Goal: Task Accomplishment & Management: Use online tool/utility

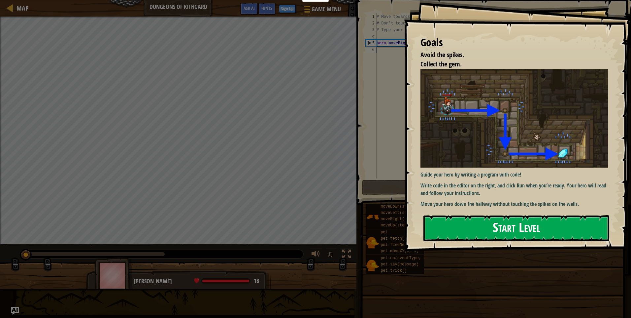
click at [549, 233] on button "Start Level" at bounding box center [517, 228] width 186 height 26
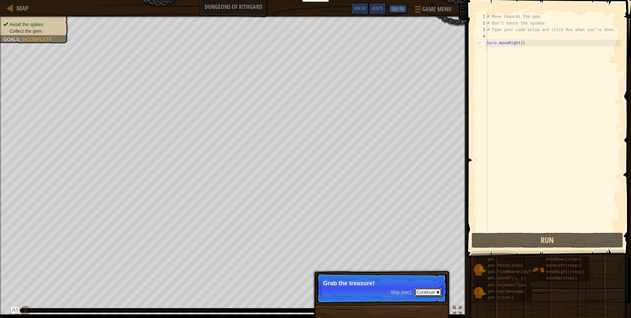
click at [423, 289] on button "Continue" at bounding box center [428, 292] width 27 height 9
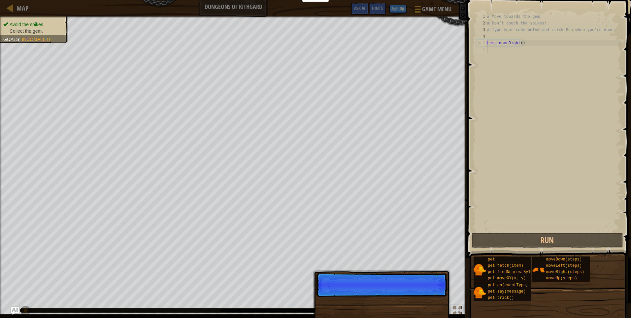
scroll to position [3, 0]
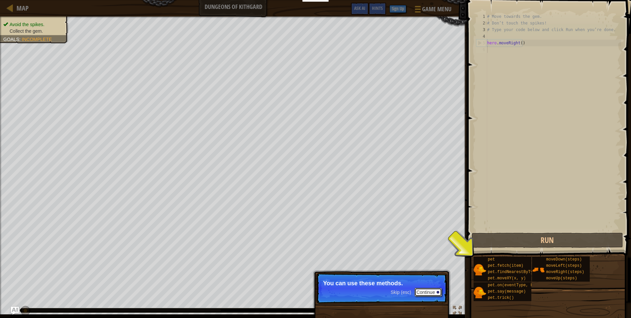
click at [426, 292] on button "Continue" at bounding box center [428, 292] width 27 height 9
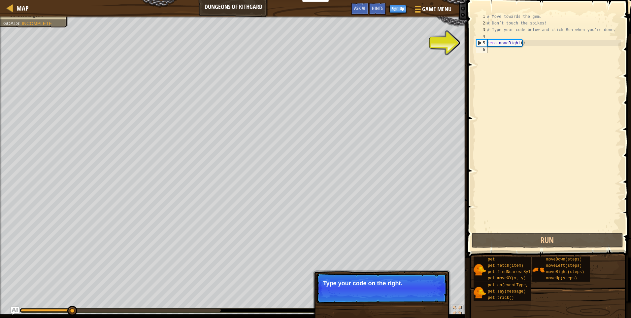
click at [434, 293] on button "Continue" at bounding box center [428, 292] width 27 height 9
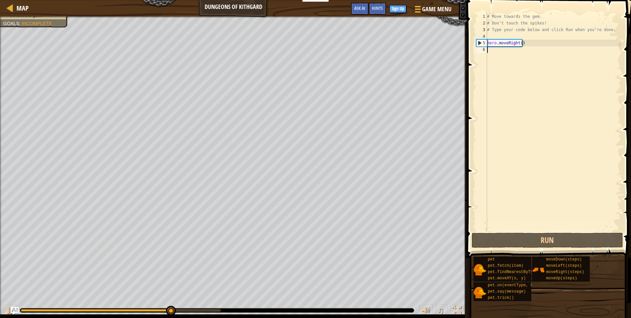
click at [500, 55] on div "# Move towards the gem. # Don’t touch the spikes! # Type your code below and cl…" at bounding box center [553, 128] width 135 height 231
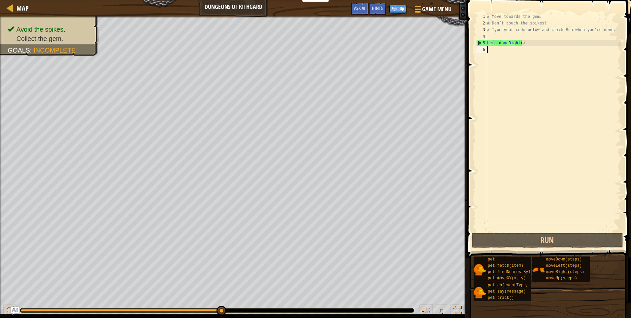
type textarea "h"
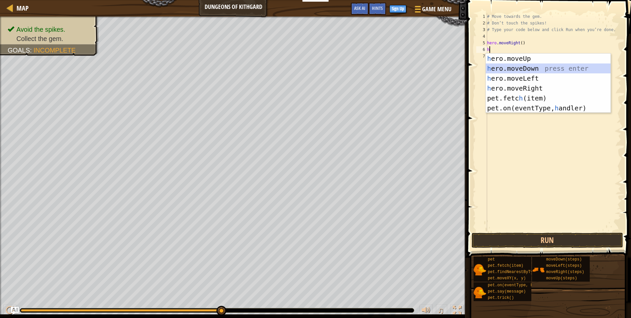
click at [523, 65] on div "h ero.moveUp press enter h ero.moveDown press enter h ero.moveLeft press enter …" at bounding box center [548, 92] width 125 height 79
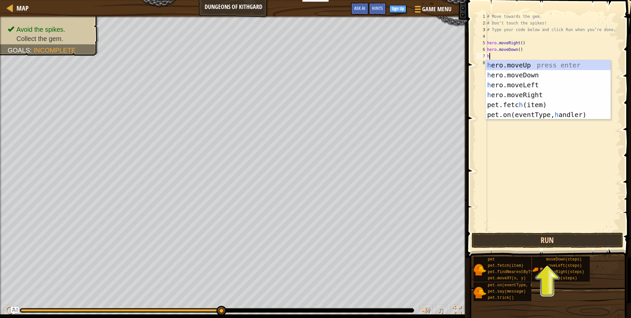
type textarea "h"
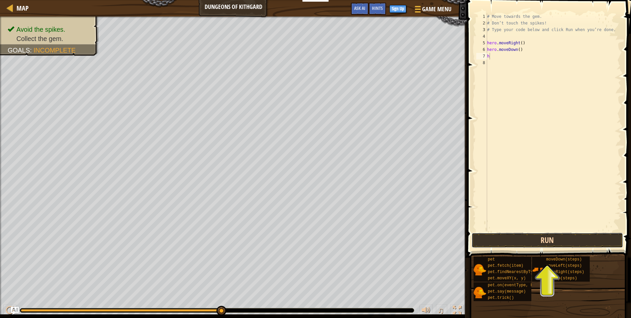
click at [558, 240] on button "Run" at bounding box center [548, 239] width 152 height 15
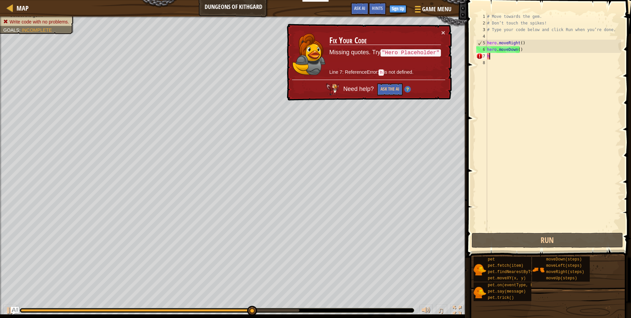
click at [493, 57] on div "# Move towards the gem. # Don’t touch the spikes! # Type your code below and cl…" at bounding box center [553, 128] width 135 height 231
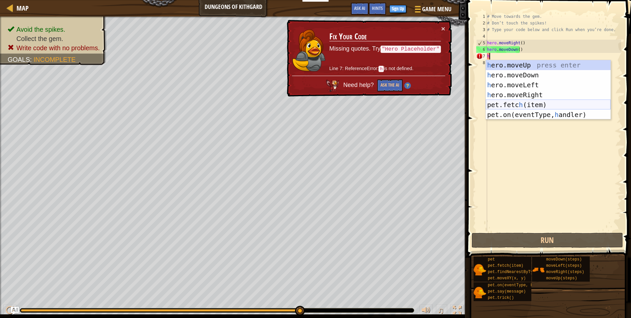
click at [517, 104] on div "h ero.moveUp press enter h ero.moveDown press enter h ero.moveLeft press enter …" at bounding box center [548, 99] width 125 height 79
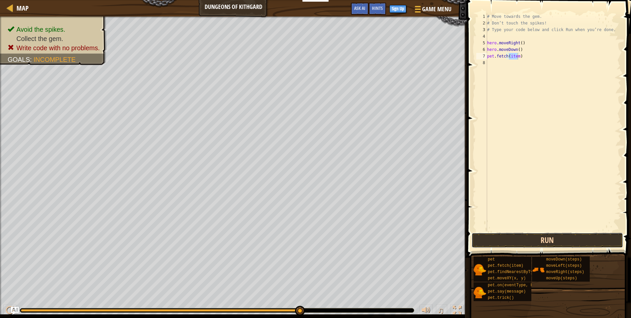
click at [544, 238] on button "Run" at bounding box center [548, 239] width 152 height 15
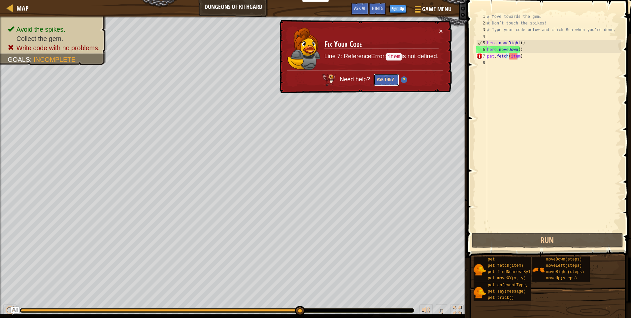
drag, startPoint x: 386, startPoint y: 77, endPoint x: 394, endPoint y: 74, distance: 8.7
click at [387, 77] on button "Ask the AI" at bounding box center [386, 80] width 25 height 12
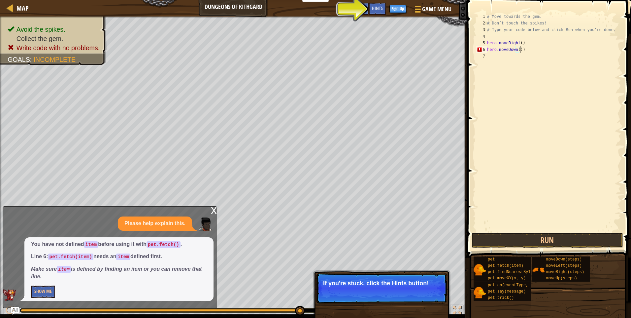
click at [524, 52] on div "# Move towards the gem. # Don’t touch the spikes! # Type your code below and cl…" at bounding box center [553, 128] width 135 height 231
type textarea "hero.moveDown()"
click at [489, 61] on div "# Move towards the gem. # Don’t touch the spikes! # Type your code below and cl…" at bounding box center [553, 128] width 135 height 231
type textarea "h"
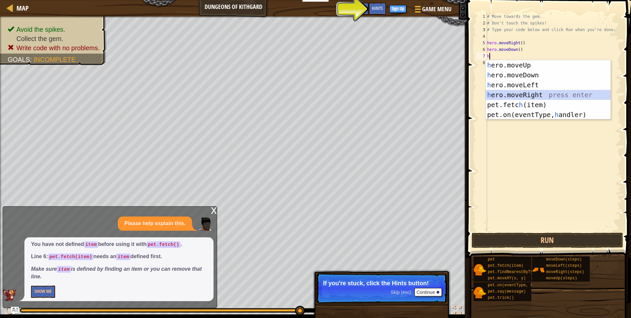
click at [529, 94] on div "h ero.moveUp press enter h ero.moveDown press enter h ero.moveLeft press enter …" at bounding box center [548, 99] width 125 height 79
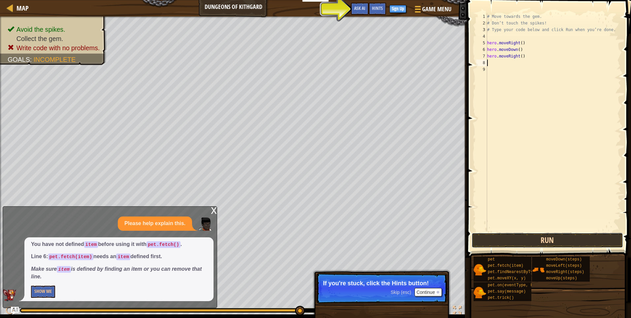
click at [570, 239] on button "Run" at bounding box center [548, 239] width 152 height 15
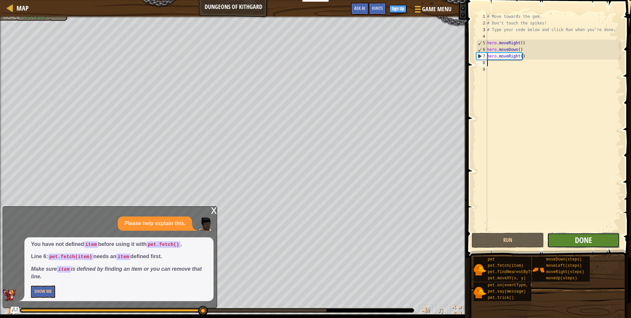
click at [588, 241] on span "Done" at bounding box center [583, 239] width 17 height 11
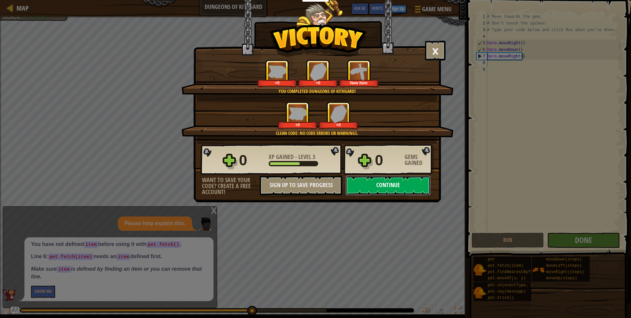
click at [397, 191] on button "Continue" at bounding box center [388, 185] width 85 height 20
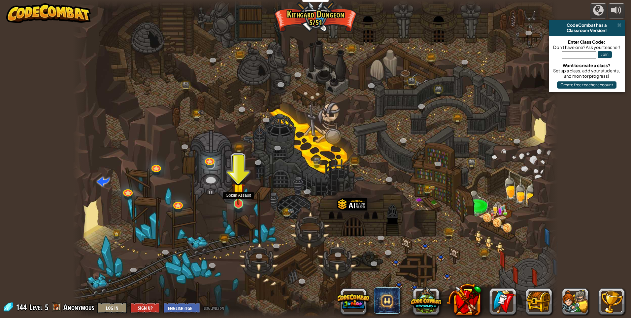
click at [237, 200] on img at bounding box center [238, 189] width 13 height 30
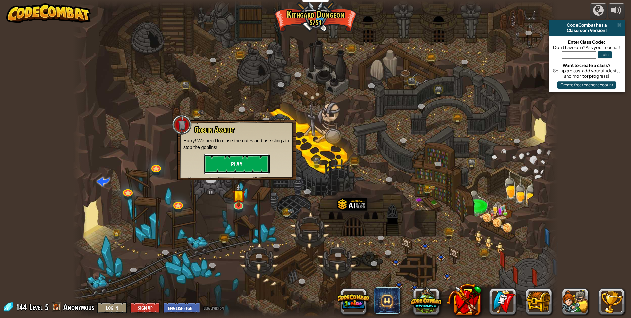
click at [237, 162] on button "Play" at bounding box center [237, 164] width 66 height 20
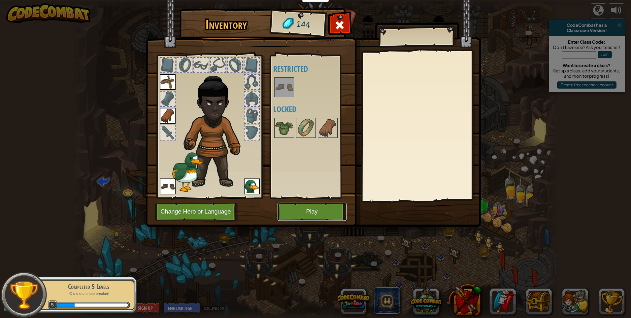
click at [320, 208] on button "Play" at bounding box center [312, 211] width 69 height 18
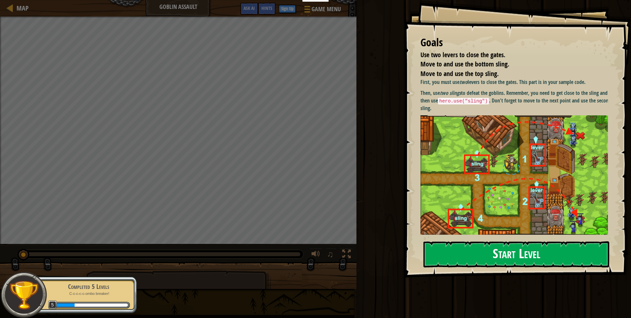
click at [523, 258] on button "Start Level" at bounding box center [517, 254] width 186 height 26
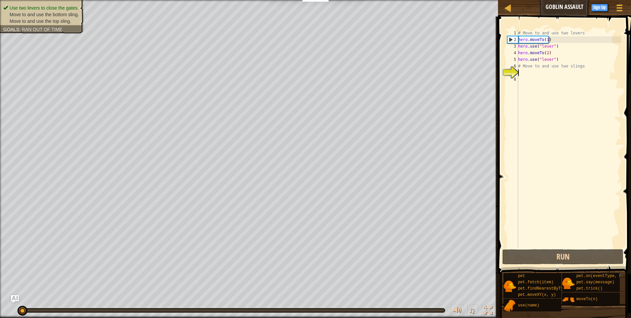
click at [523, 75] on div "# Move to and use two levers hero . moveTo ( 1 ) hero . use ( "lever" ) hero . …" at bounding box center [569, 145] width 104 height 231
drag, startPoint x: 526, startPoint y: 76, endPoint x: 532, endPoint y: 84, distance: 9.6
click at [531, 85] on div "# Move to and use two levers hero . moveTo ( 1 ) hero . use ( "lever" ) hero . …" at bounding box center [569, 145] width 104 height 231
click at [526, 73] on div "# Move to and use two levers hero . moveTo ( 1 ) hero . use ( "lever" ) hero . …" at bounding box center [569, 145] width 104 height 231
click at [593, 253] on button "Run" at bounding box center [563, 256] width 121 height 15
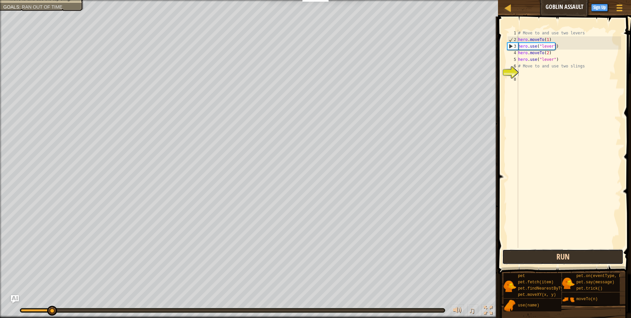
click at [593, 253] on button "Run" at bounding box center [563, 256] width 121 height 15
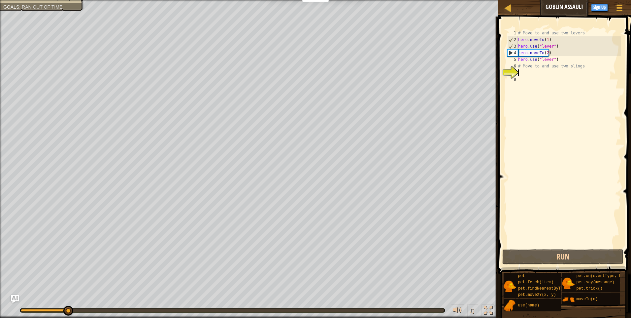
click at [520, 73] on div "# Move to and use two levers hero . moveTo ( 1 ) hero . use ( "lever" ) hero . …" at bounding box center [569, 145] width 104 height 231
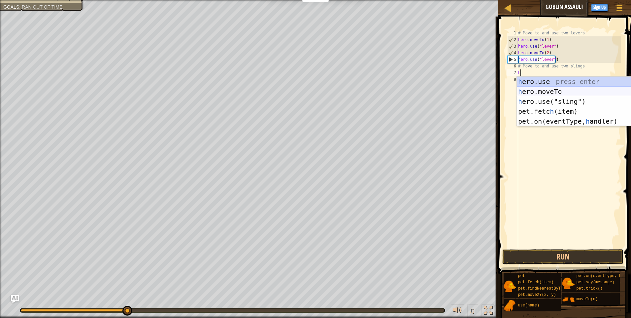
click at [555, 89] on div "h ero.use press enter h ero.moveTo press enter h ero.use("sling") press enter p…" at bounding box center [579, 111] width 125 height 69
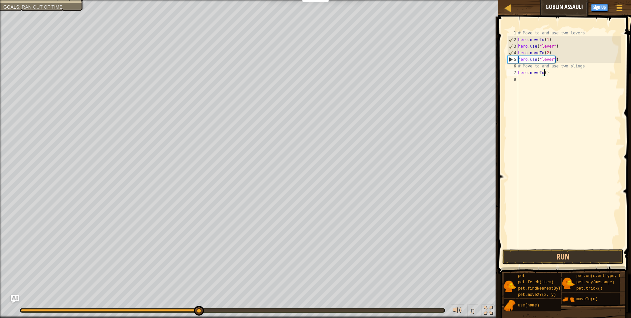
type textarea "hero.moveTo(3)"
click at [523, 79] on div "# Move to and use two levers hero . moveTo ( 1 ) hero . use ( "lever" ) hero . …" at bounding box center [569, 145] width 104 height 231
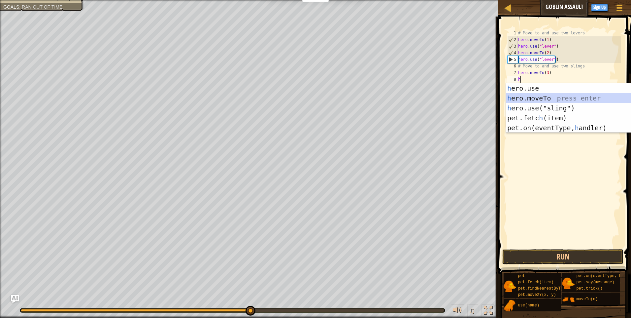
click at [534, 99] on div "h ero.use press enter h ero.moveTo press enter h ero.use("sling") press enter p…" at bounding box center [568, 117] width 125 height 69
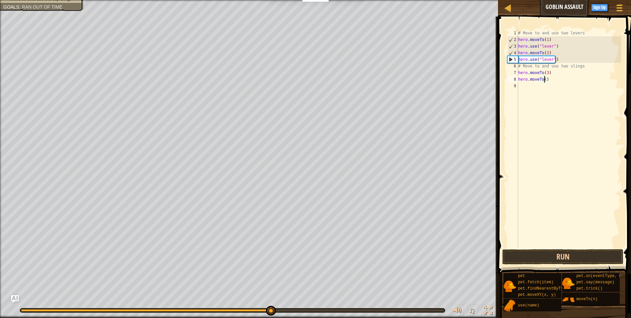
scroll to position [3, 2]
type textarea "hero.moveTo(4)"
click at [547, 253] on button "Run" at bounding box center [563, 256] width 121 height 15
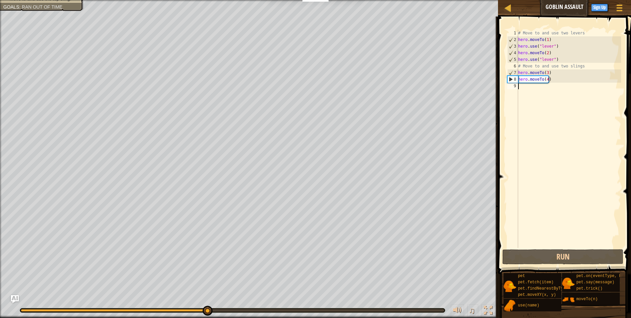
click at [525, 89] on div "# Move to and use two levers hero . moveTo ( 1 ) hero . use ( "lever" ) hero . …" at bounding box center [569, 145] width 104 height 231
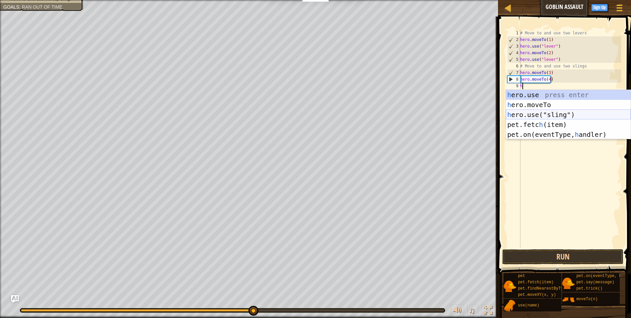
click at [536, 111] on div "h ero.use press enter h ero.moveTo press enter h ero.use("sling") press enter p…" at bounding box center [568, 124] width 125 height 69
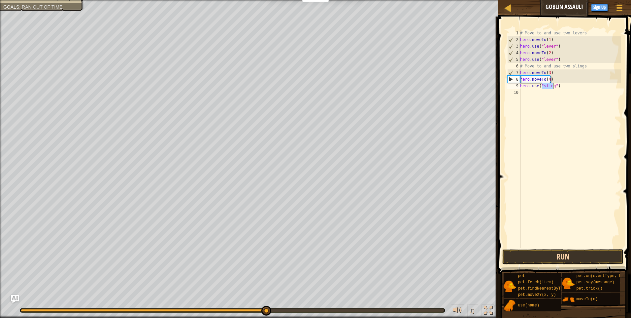
type textarea "hero.use("sling")"
click at [567, 251] on button "Run" at bounding box center [563, 256] width 121 height 15
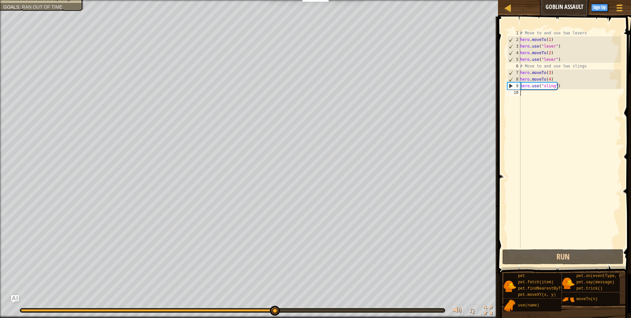
click at [533, 94] on div "# Move to and use two levers hero . moveTo ( 1 ) hero . use ( "lever" ) hero . …" at bounding box center [570, 145] width 102 height 231
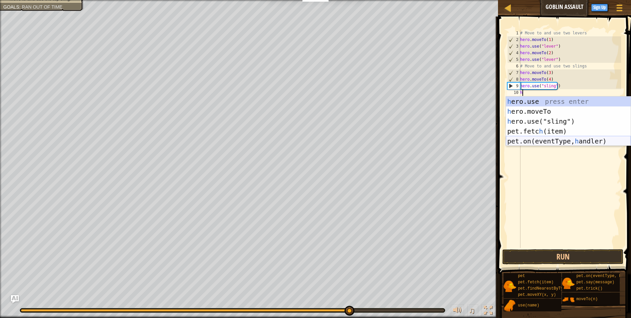
click at [547, 139] on div "h ero.use press enter h ero.moveTo press enter h ero.use("sling") press enter p…" at bounding box center [568, 130] width 125 height 69
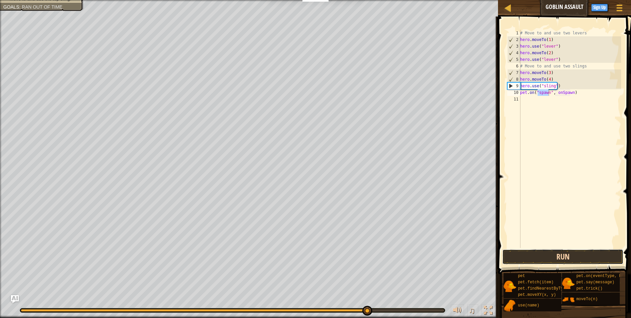
click at [548, 256] on button "Run" at bounding box center [563, 256] width 121 height 15
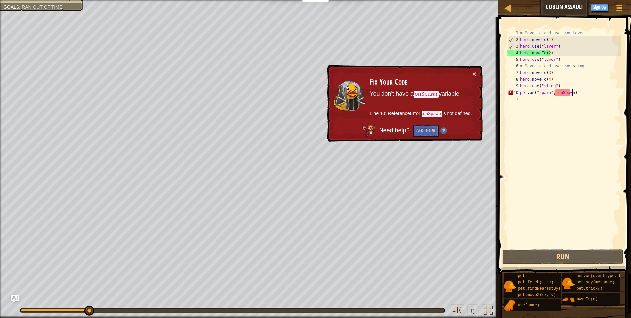
click at [578, 94] on div "# Move to and use two levers hero . moveTo ( 1 ) hero . use ( "lever" ) hero . …" at bounding box center [570, 145] width 102 height 231
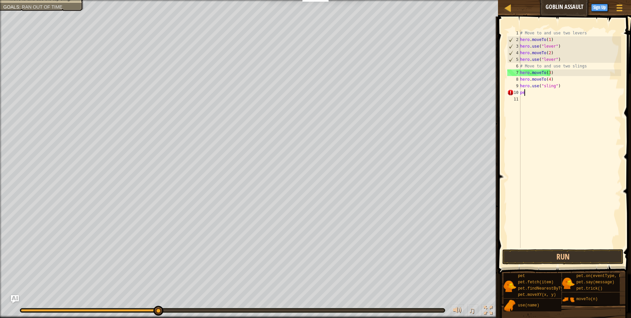
type textarea "p"
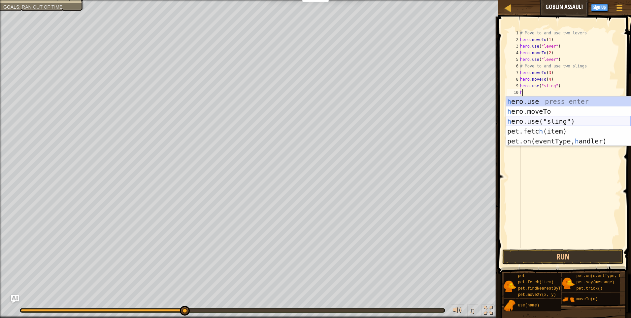
click at [536, 119] on div "h ero.use press enter h ero.moveTo press enter h ero.use("sling") press enter p…" at bounding box center [568, 130] width 125 height 69
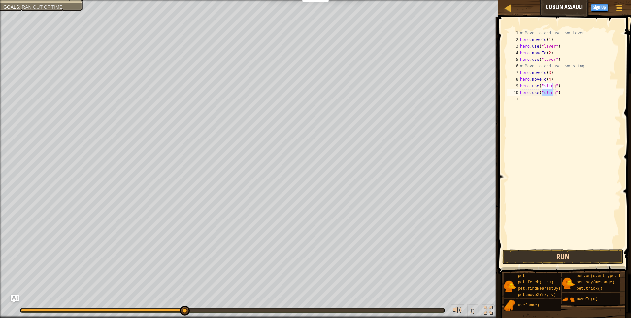
type textarea "hero.use("sling")"
click at [575, 249] on button "Run" at bounding box center [563, 256] width 121 height 15
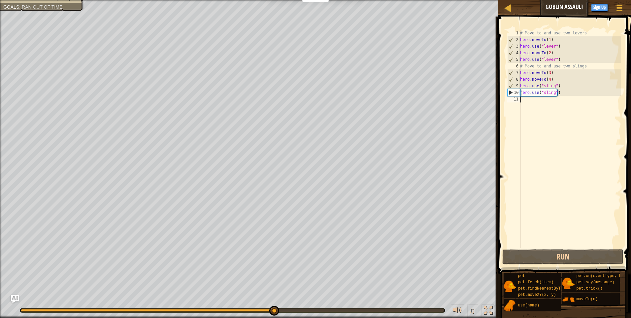
click at [533, 98] on div "# Move to and use two levers hero . moveTo ( 1 ) hero . use ( "lever" ) hero . …" at bounding box center [570, 145] width 102 height 231
click at [556, 91] on div "# Move to and use two levers hero . moveTo ( 1 ) hero . use ( "lever" ) hero . …" at bounding box center [570, 145] width 102 height 231
click at [560, 93] on div "# Move to and use two levers hero . moveTo ( 1 ) hero . use ( "lever" ) hero . …" at bounding box center [570, 145] width 102 height 231
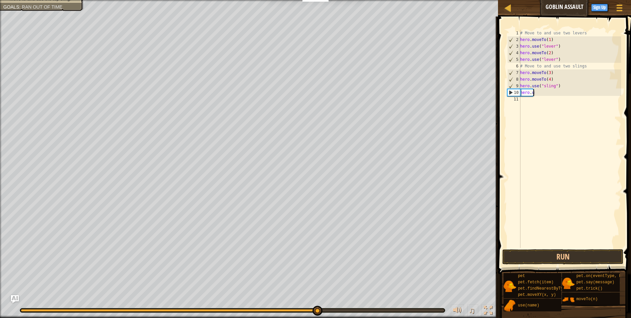
type textarea "h"
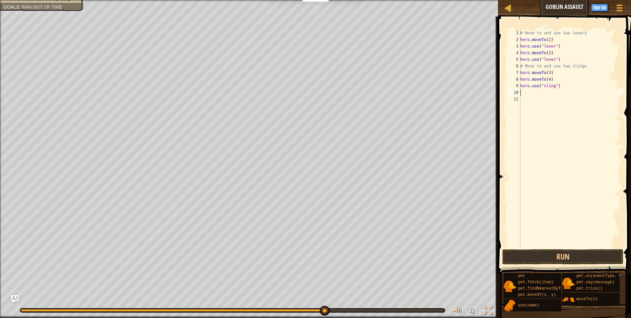
click at [524, 91] on div "# Move to and use two levers hero . moveTo ( 1 ) hero . use ( "lever" ) hero . …" at bounding box center [570, 145] width 102 height 231
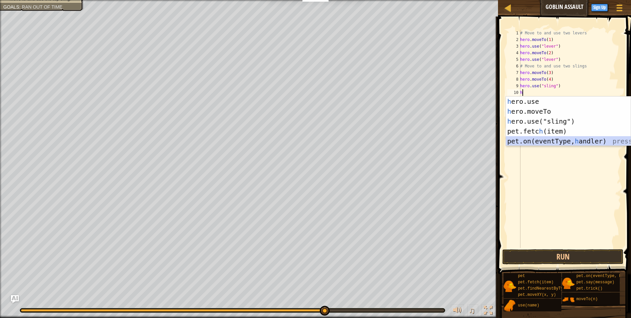
click at [552, 138] on div "h ero.use press enter h ero.moveTo press enter h ero.use("sling") press enter p…" at bounding box center [568, 130] width 125 height 69
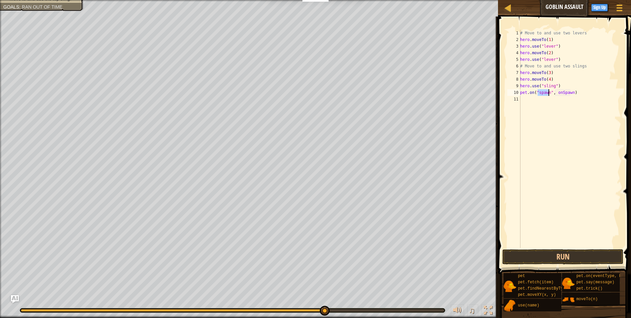
click at [572, 91] on div "# Move to and use two levers hero . moveTo ( 1 ) hero . use ( "lever" ) hero . …" at bounding box center [570, 145] width 102 height 231
type textarea "p"
click at [556, 93] on div "# Move to and use two levers hero . moveTo ( 1 ) hero . use ( "lever" ) hero . …" at bounding box center [570, 145] width 102 height 231
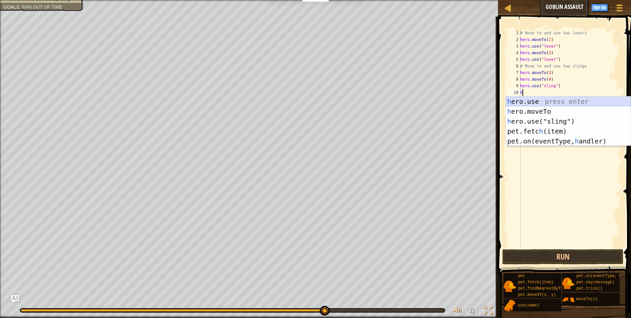
click at [556, 97] on div "h ero.use press enter h ero.moveTo press enter h ero.use("sling") press enter p…" at bounding box center [568, 130] width 125 height 69
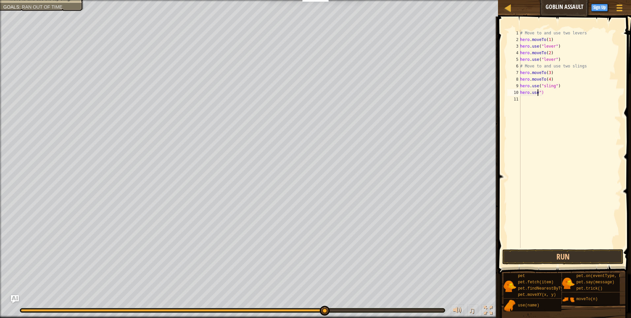
type textarea "he")"
click at [538, 96] on div "# Move to and use two levers hero . moveTo ( 1 ) hero . use ( "lever" ) hero . …" at bounding box center [570, 145] width 102 height 231
type textarea "h"
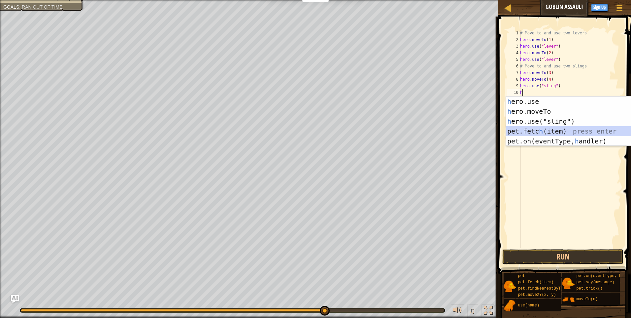
click at [549, 129] on div "h ero.use press enter h ero.moveTo press enter h ero.use("sling") press enter p…" at bounding box center [568, 130] width 125 height 69
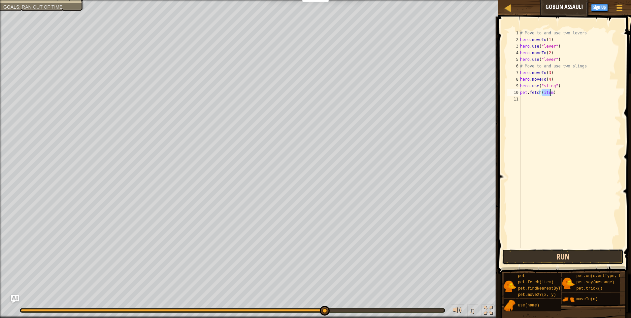
click at [562, 253] on button "Run" at bounding box center [563, 256] width 121 height 15
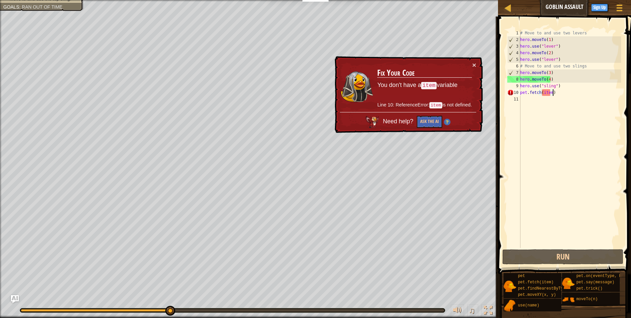
click at [557, 94] on div "# Move to and use two levers hero . moveTo ( 1 ) hero . use ( "lever" ) hero . …" at bounding box center [570, 145] width 102 height 231
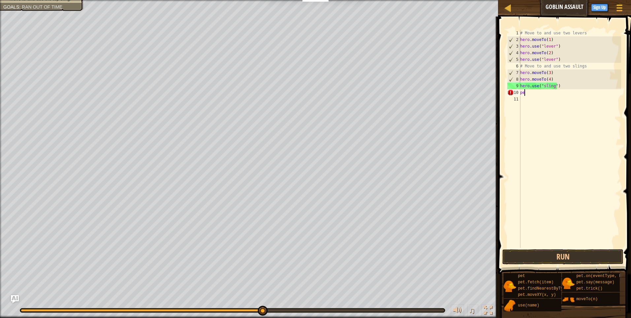
type textarea "p"
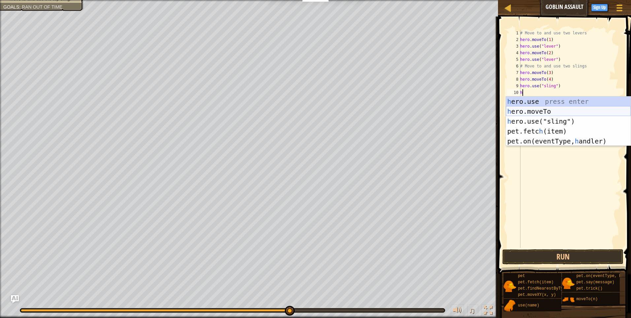
click at [549, 107] on div "h ero.use press enter h ero.moveTo press enter h ero.use("sling") press enter p…" at bounding box center [568, 130] width 125 height 69
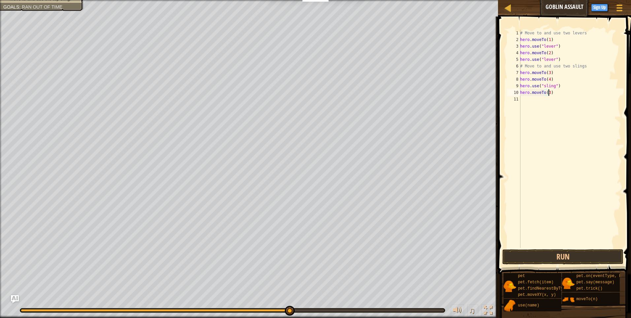
scroll to position [3, 2]
type textarea "hero.moveTo(3)"
click at [602, 253] on button "Run" at bounding box center [563, 256] width 121 height 15
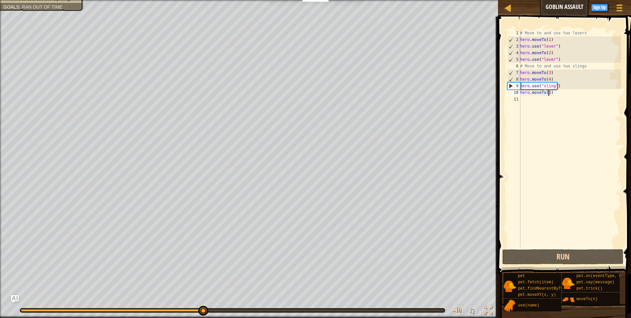
click at [531, 101] on div "# Move to and use two levers hero . moveTo ( 1 ) hero . use ( "lever" ) hero . …" at bounding box center [570, 145] width 102 height 231
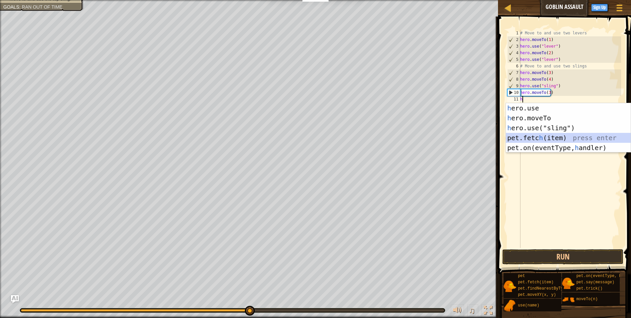
click at [561, 133] on div "h ero.use press enter h ero.moveTo press enter h ero.use("sling") press enter p…" at bounding box center [568, 137] width 125 height 69
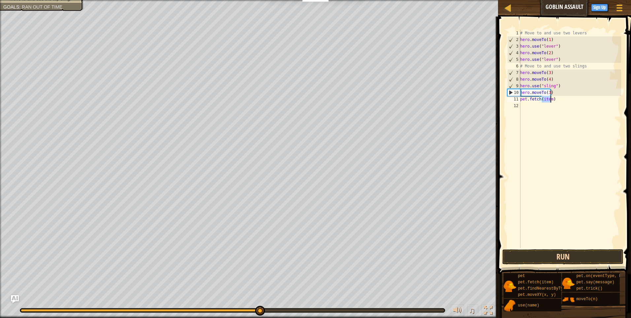
type textarea "pet.fetch(item)"
click at [565, 259] on button "Run" at bounding box center [563, 256] width 121 height 15
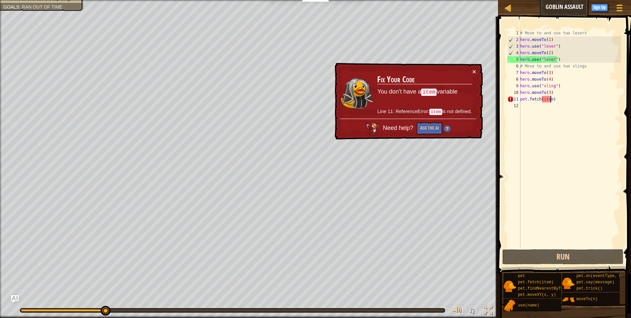
click at [567, 104] on div "# Move to and use two levers hero . moveTo ( 1 ) hero . use ( "lever" ) hero . …" at bounding box center [570, 145] width 102 height 231
click at [560, 100] on div "# Move to and use two levers hero . moveTo ( 1 ) hero . use ( "lever" ) hero . …" at bounding box center [570, 145] width 102 height 231
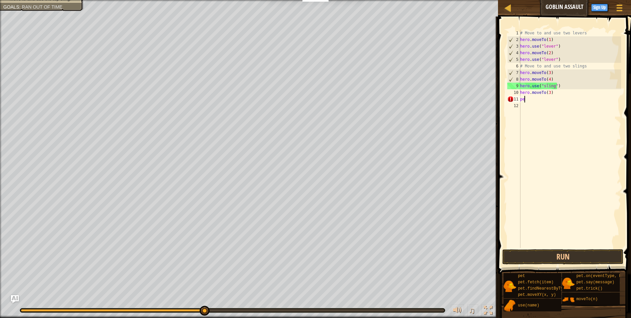
type textarea "p"
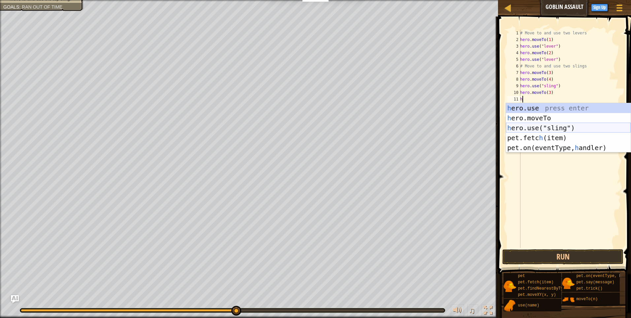
click at [549, 129] on div "h ero.use press enter h ero.moveTo press enter h ero.use("sling") press enter p…" at bounding box center [568, 137] width 125 height 69
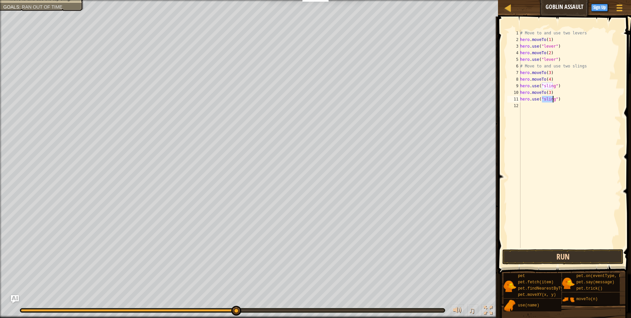
type textarea "hero.use("sling")"
click at [564, 256] on button "Run" at bounding box center [563, 256] width 121 height 15
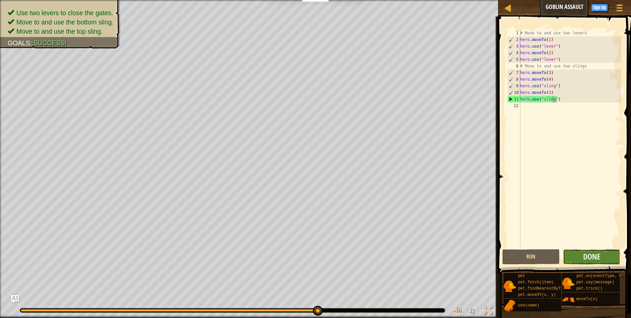
click at [591, 251] on button "Done" at bounding box center [591, 256] width 57 height 15
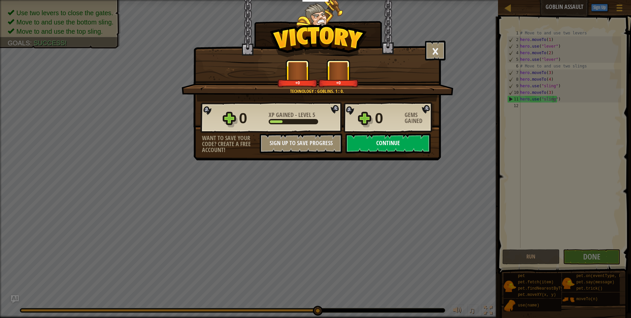
click at [405, 133] on div "0 XP Gained - Level 5 0 Gems Gained Want to save your code? Create a free accou…" at bounding box center [317, 127] width 247 height 52
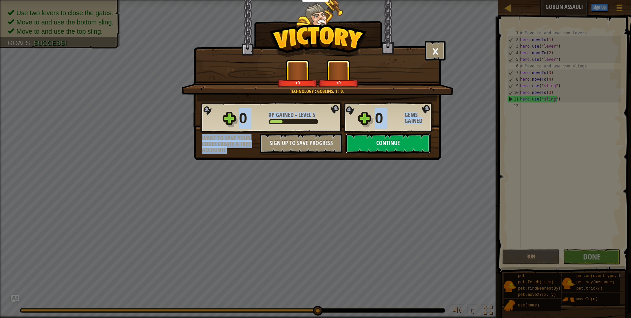
drag, startPoint x: 405, startPoint y: 133, endPoint x: 406, endPoint y: 144, distance: 10.3
click at [406, 144] on button "Continue" at bounding box center [388, 143] width 85 height 20
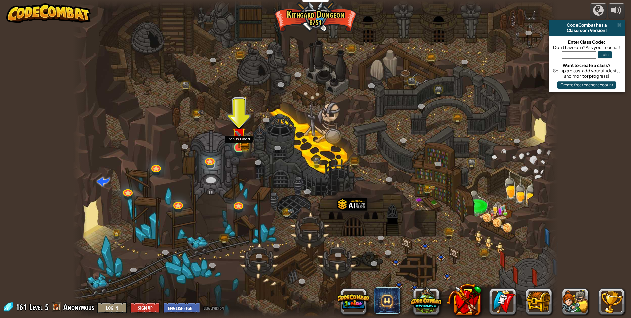
click at [245, 143] on img at bounding box center [238, 134] width 13 height 29
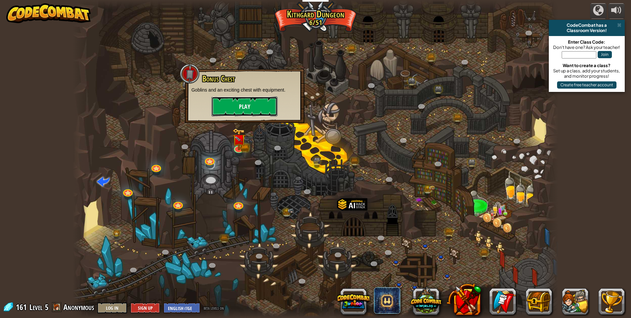
click at [252, 101] on button "Play" at bounding box center [245, 106] width 66 height 20
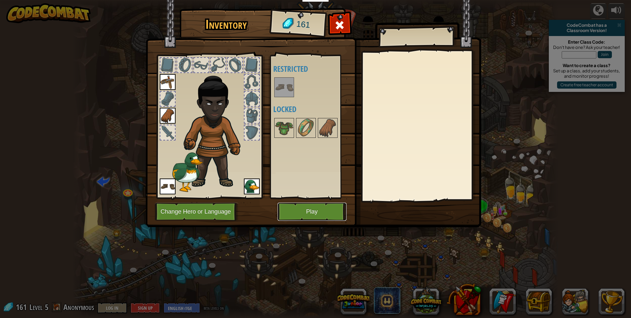
click at [329, 206] on button "Play" at bounding box center [312, 211] width 69 height 18
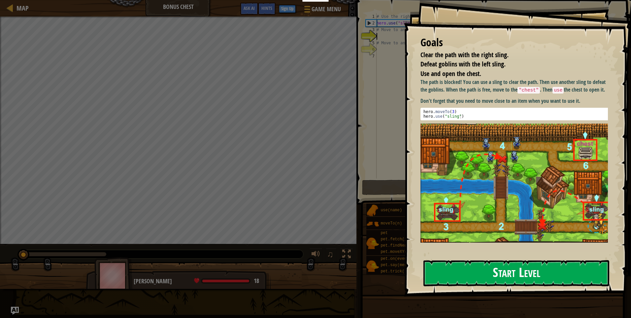
click at [512, 275] on button "Start Level" at bounding box center [517, 273] width 186 height 26
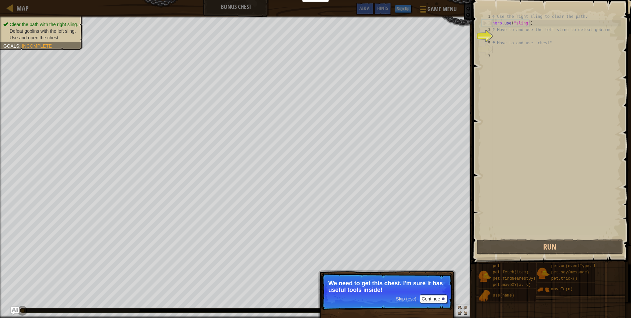
click at [502, 51] on div "# Use the right sling to clear the path. hero . use ( "sling" ) # Move to and u…" at bounding box center [556, 132] width 130 height 238
click at [501, 52] on div "# Use the right sling to clear the path. hero . use ( "sling" ) # Move to and u…" at bounding box center [556, 132] width 130 height 238
click at [496, 40] on div "# Use the right sling to clear the path. hero . use ( "sling" ) # Move to and u…" at bounding box center [556, 132] width 130 height 238
type textarea "# Move to and use "chest""
click at [494, 48] on div "# Use the right sling to clear the path. hero . use ( "sling" ) # Move to and u…" at bounding box center [556, 132] width 130 height 238
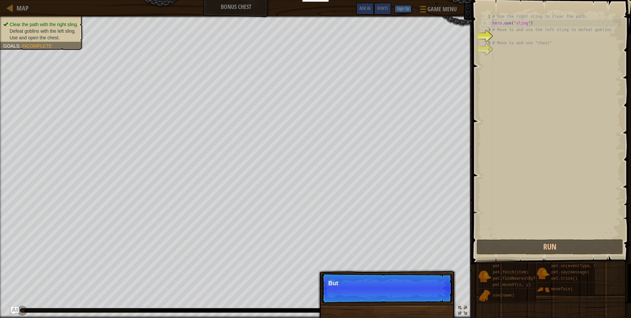
click at [494, 54] on div "# Use the right sling to clear the path. hero . use ( "sling" ) # Move to and u…" at bounding box center [556, 132] width 130 height 238
